Goal: Information Seeking & Learning: Find specific fact

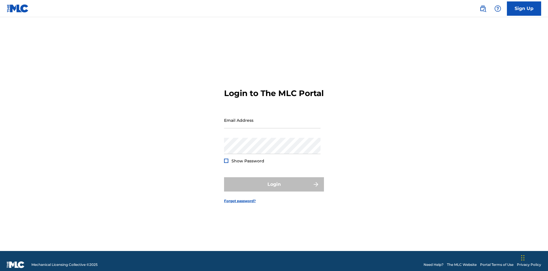
scroll to position [7, 0]
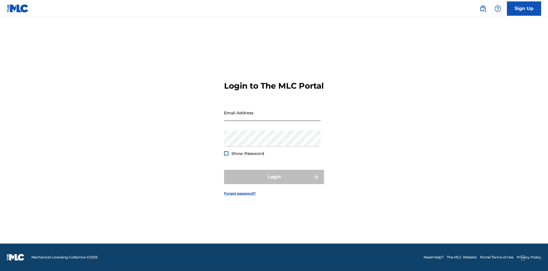
click at [272, 117] on input "Email Address" at bounding box center [272, 112] width 96 height 16
type input "[PERSON_NAME][EMAIL_ADDRESS][DOMAIN_NAME]"
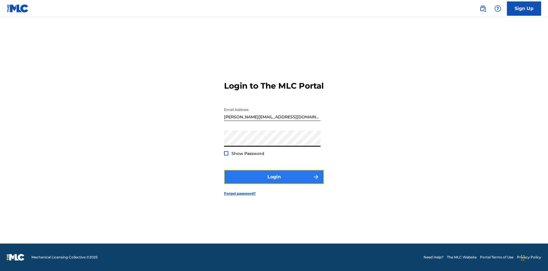
click at [274, 181] on button "Login" at bounding box center [274, 177] width 100 height 14
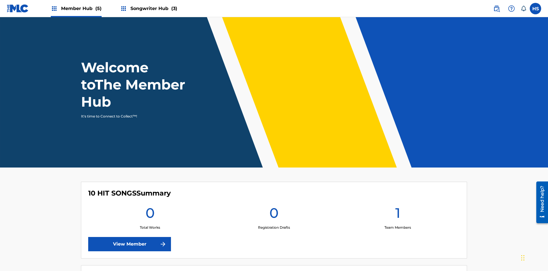
click at [153, 8] on span "Songwriter Hub (3)" at bounding box center [153, 8] width 47 height 7
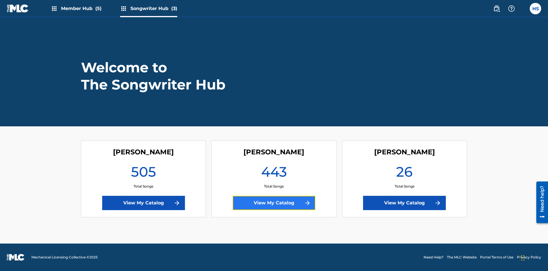
click at [274, 203] on link "View My Catalog" at bounding box center [274, 202] width 83 height 14
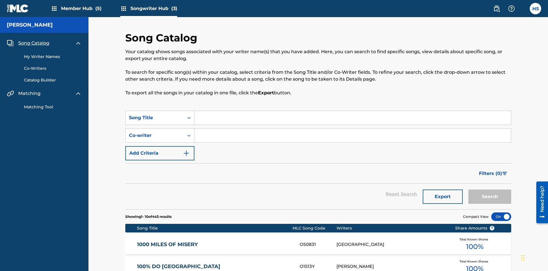
scroll to position [5, 0]
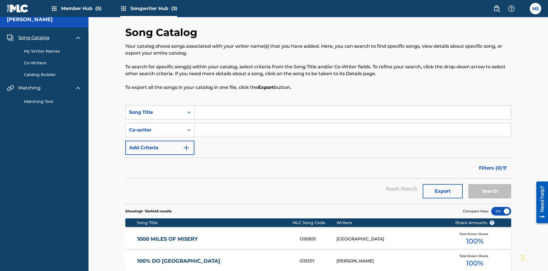
click at [34, 38] on span "Song Catalog" at bounding box center [33, 37] width 31 height 7
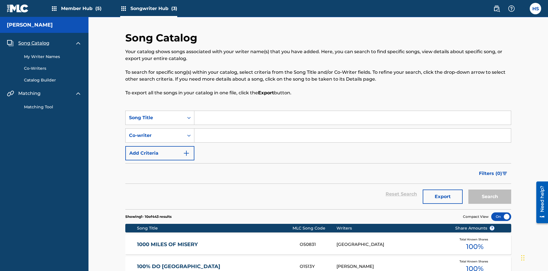
scroll to position [19, 0]
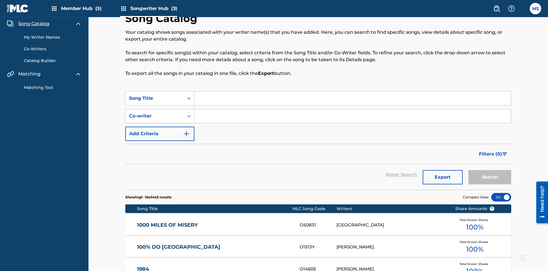
click at [53, 37] on link "My Writer Names" at bounding box center [53, 37] width 58 height 6
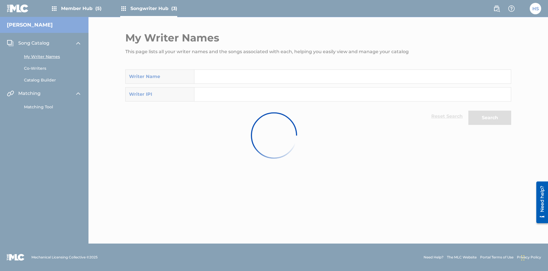
scroll to position [35, 0]
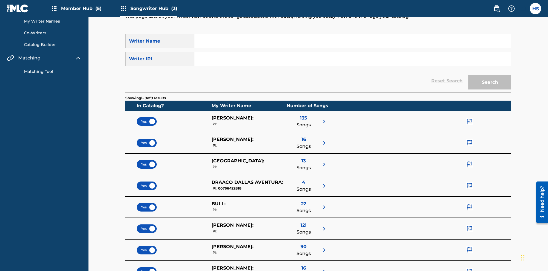
click at [352, 41] on input "Search Form" at bounding box center [352, 41] width 316 height 14
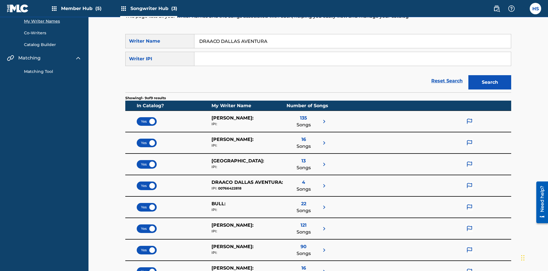
scroll to position [53, 0]
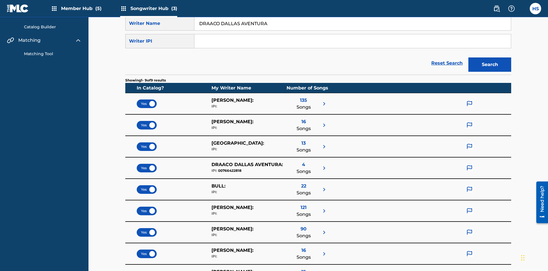
type input "DRAACO DALLAS AVENTURA"
click at [352, 41] on input "Search Form" at bounding box center [352, 41] width 316 height 14
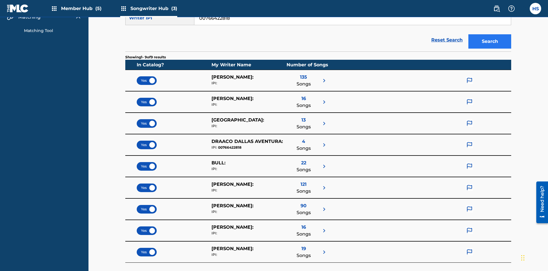
type input "00766422818"
click at [490, 41] on button "Search" at bounding box center [489, 41] width 43 height 14
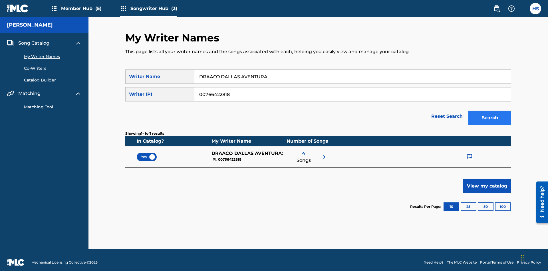
scroll to position [5, 0]
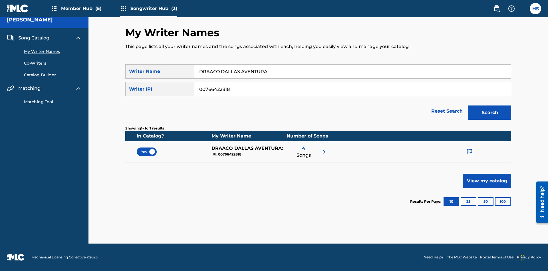
click at [352, 71] on input "DRAACO DALLAS AVENTURA" at bounding box center [352, 71] width 316 height 14
type input "DRAACO DALLAS AVENTURADRAACO DALLAS AVENTURA"
click at [352, 89] on input "00766422818" at bounding box center [352, 89] width 316 height 14
click at [490, 112] on button "Search" at bounding box center [489, 112] width 43 height 14
click at [352, 71] on input "DRAACO DALLAS AVENTURADRAACO DALLAS AVENTURA" at bounding box center [352, 71] width 316 height 14
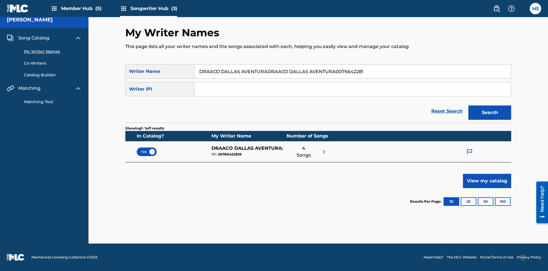
type input "DRAACO DALLAS AVENTURADRAACO DALLAS AVENTURA00766422818"
